Goal: Task Accomplishment & Management: Complete application form

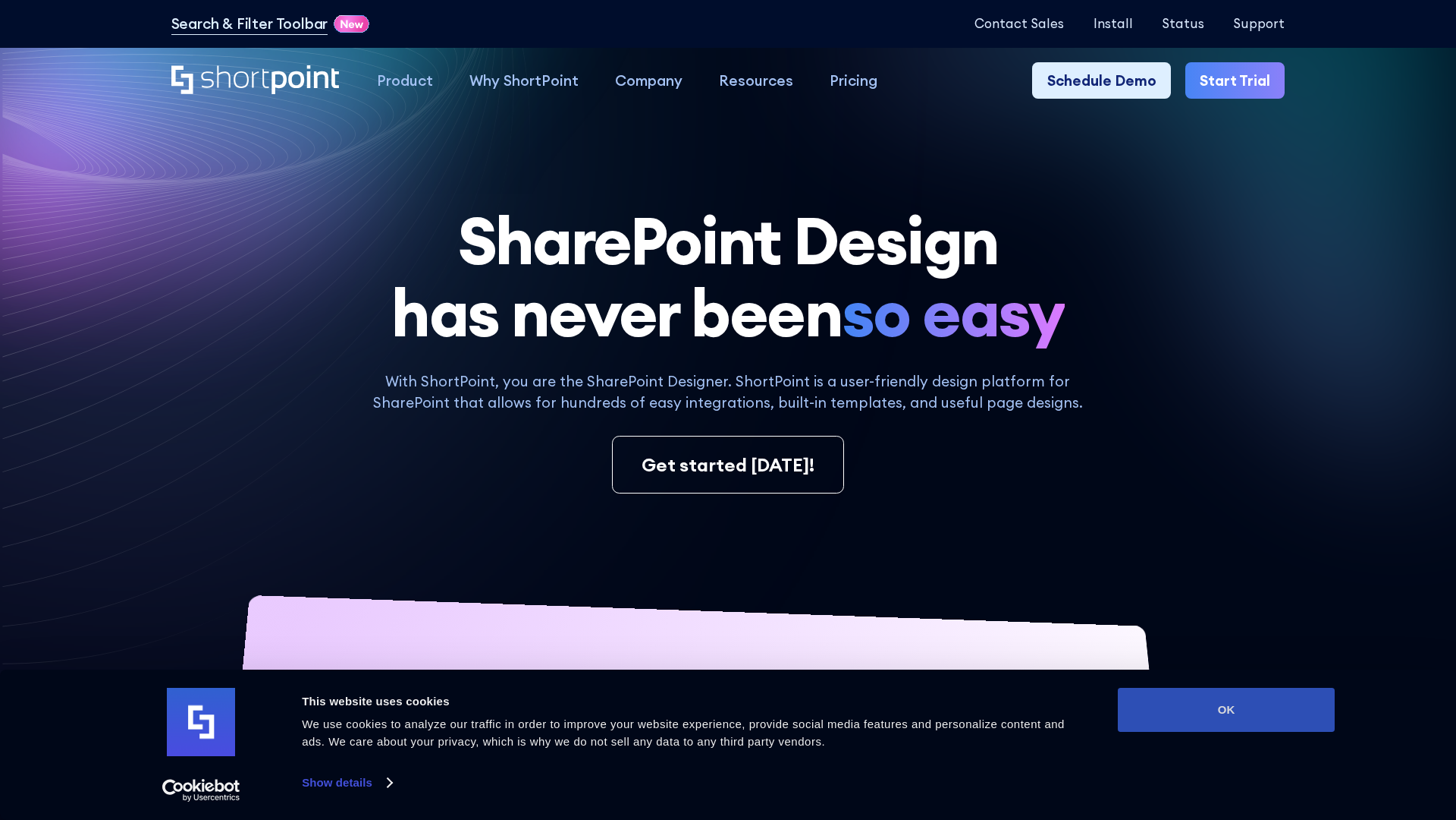
click at [1227, 709] on button "OK" at bounding box center [1227, 709] width 217 height 44
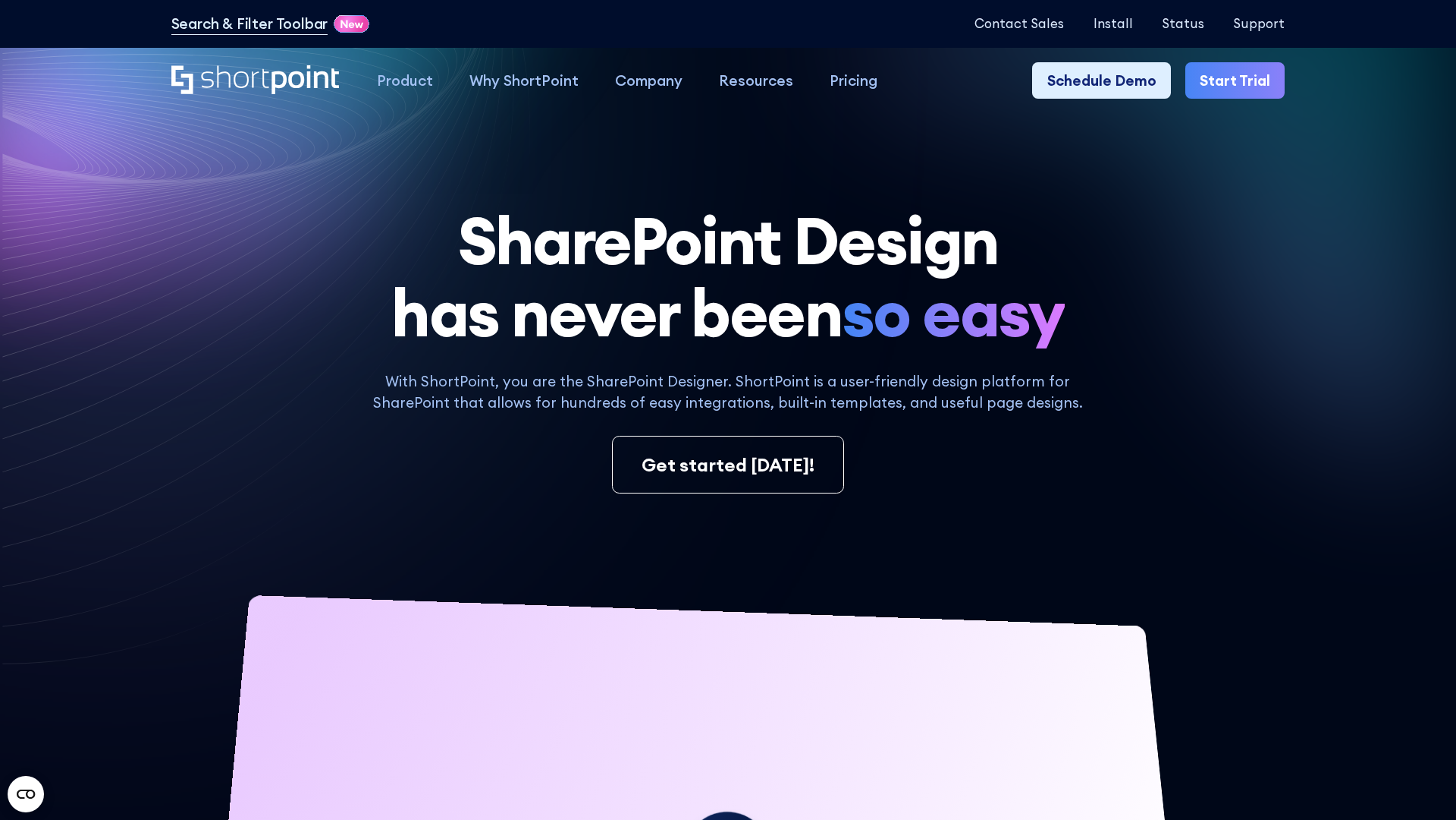
click at [1237, 79] on link "Start Trial" at bounding box center [1235, 81] width 99 height 37
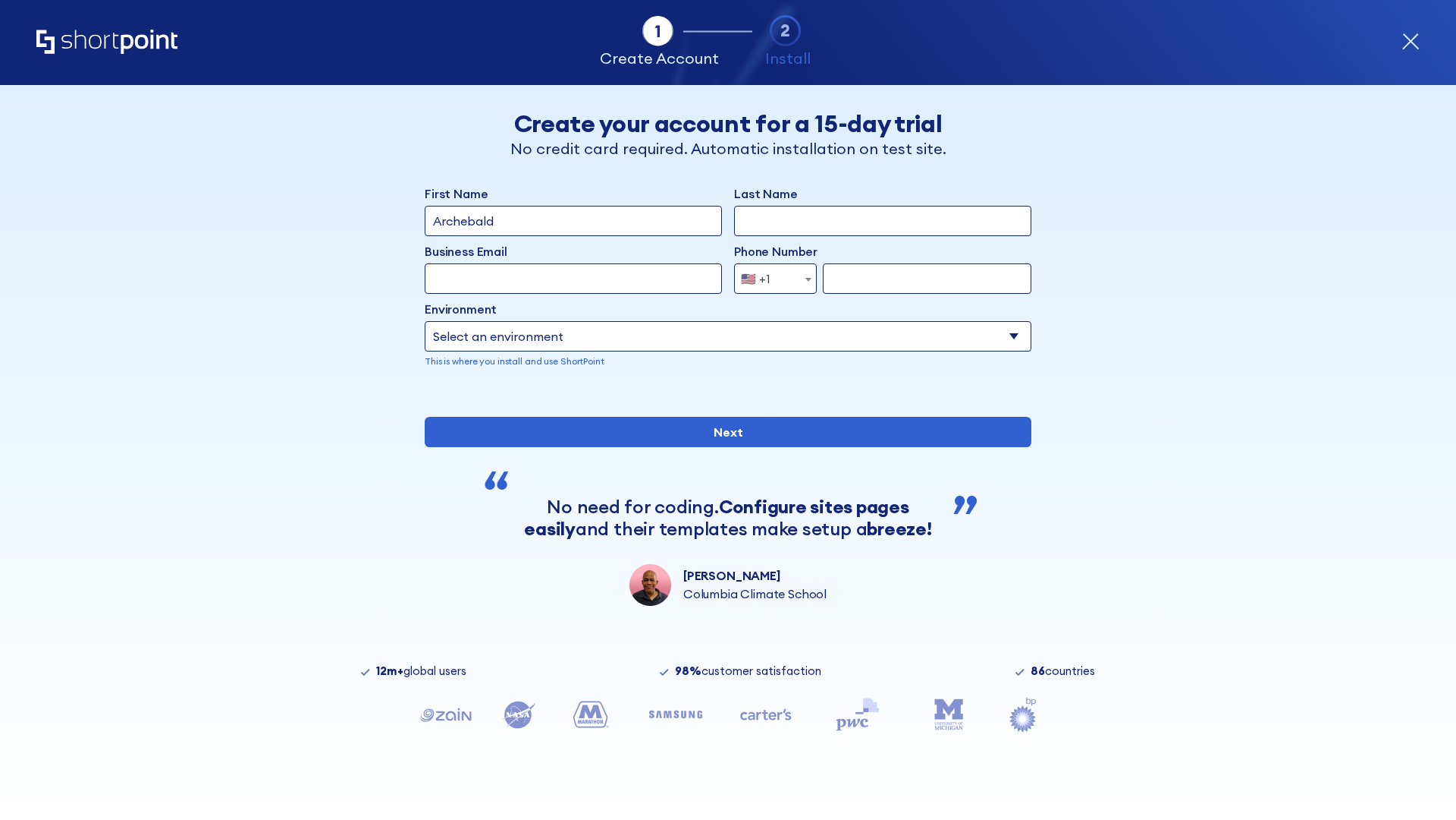
type input "Archebald"
type input "Berkuskv"
type input "2125556789"
select select "Microsoft 365"
type input "2125556789"
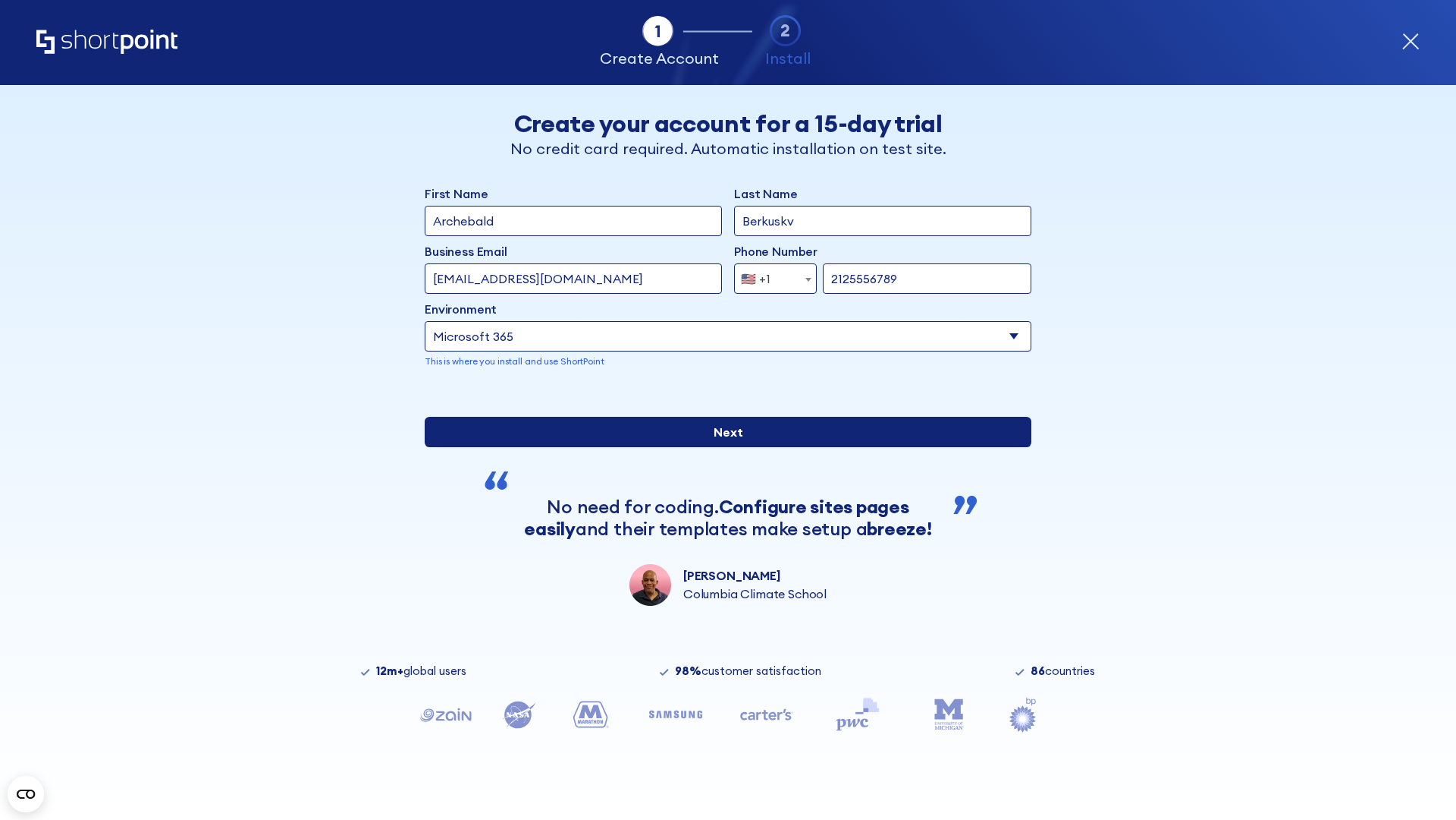
click at [728, 447] on input "Next" at bounding box center [728, 431] width 607 height 30
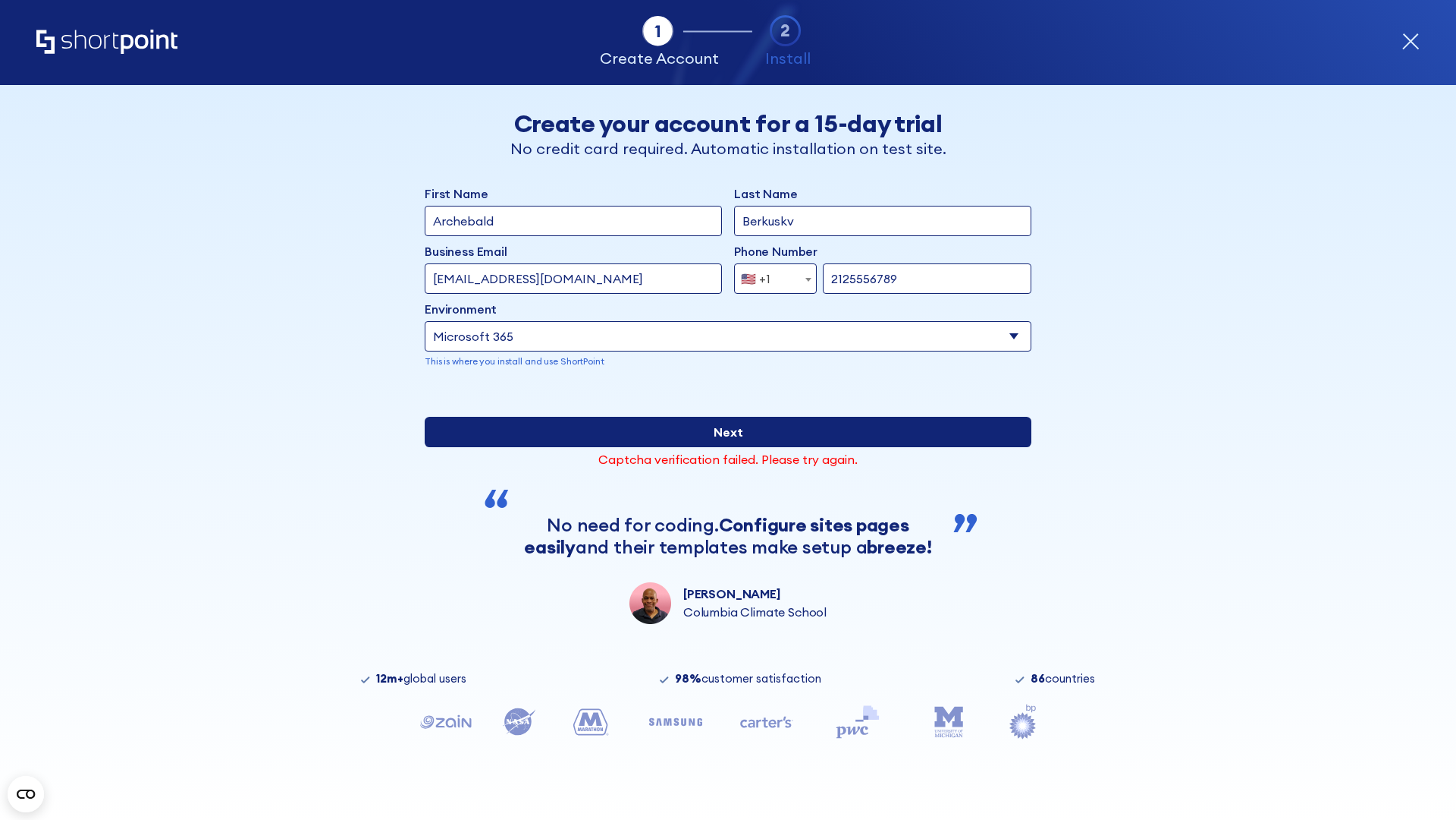
click at [728, 447] on input "Next" at bounding box center [728, 431] width 607 height 30
drag, startPoint x: 728, startPoint y: 483, endPoint x: 541, endPoint y: 608, distance: 224.9
click at [728, 447] on input "Next" at bounding box center [728, 431] width 607 height 30
type input "testEmail@aol.com"
